Goal: Information Seeking & Learning: Find specific fact

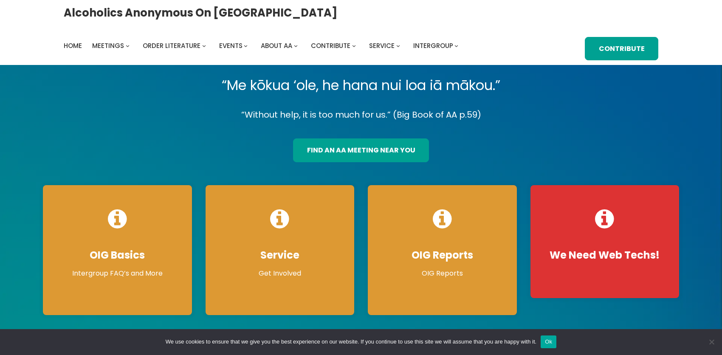
click at [370, 148] on div "find an aa meeting near you" at bounding box center [361, 147] width 136 height 30
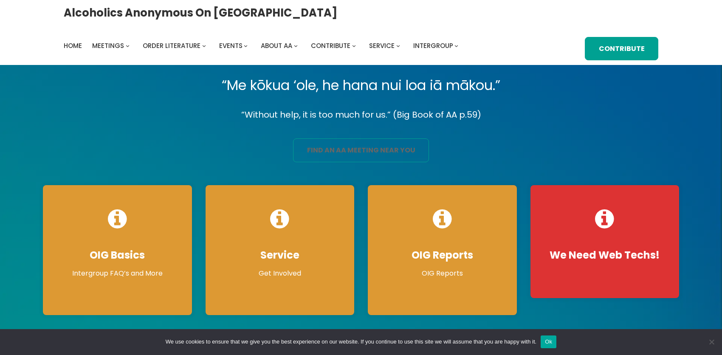
click at [372, 160] on link "find an aa meeting near you" at bounding box center [361, 150] width 136 height 24
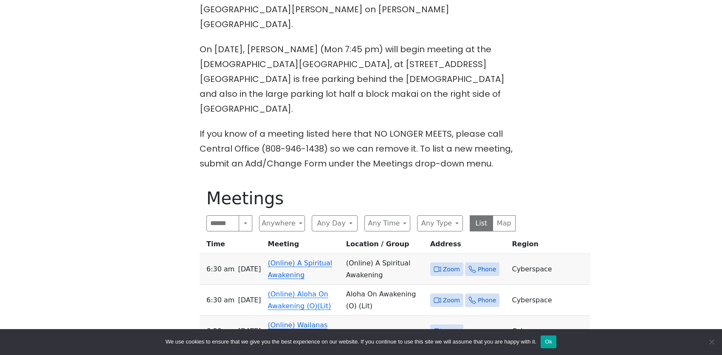
scroll to position [340, 0]
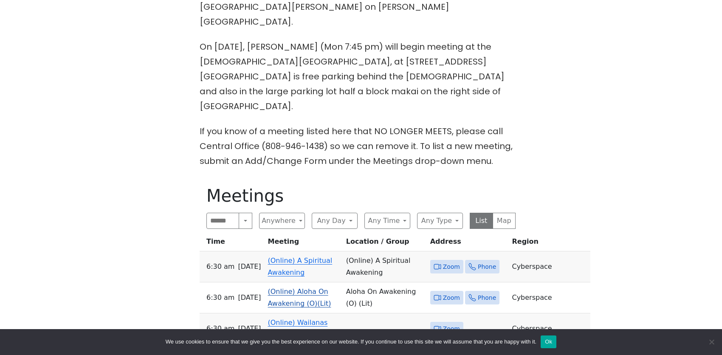
click at [304, 288] on link "(Online) Aloha On Awakening (O)(Lit)" at bounding box center [299, 298] width 63 height 20
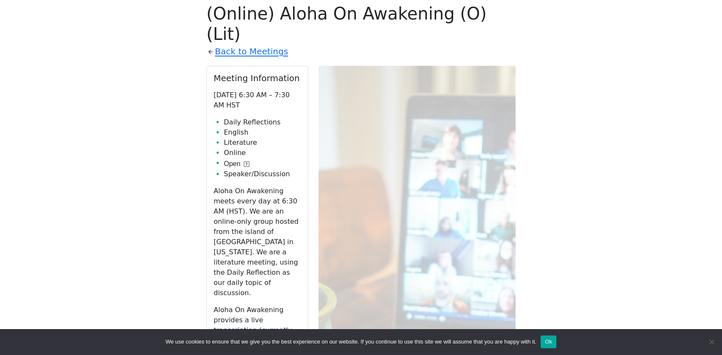
scroll to position [597, 0]
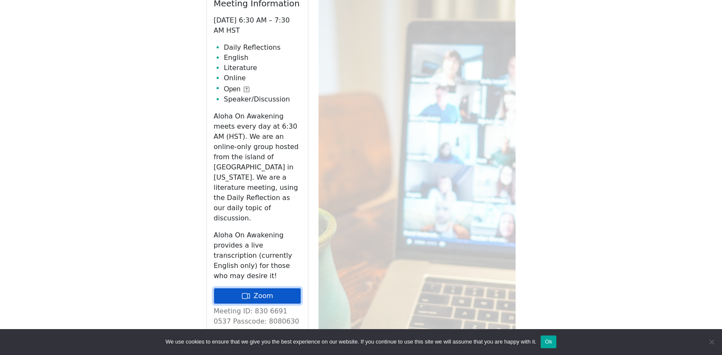
click at [280, 288] on link "Zoom" at bounding box center [257, 296] width 87 height 16
